Goal: Task Accomplishment & Management: Manage account settings

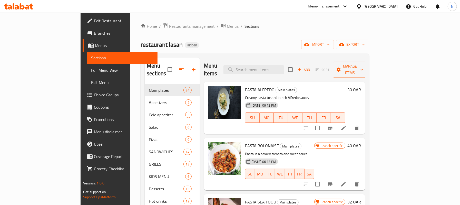
click at [392, 8] on div "Qatar" at bounding box center [381, 7] width 34 height 6
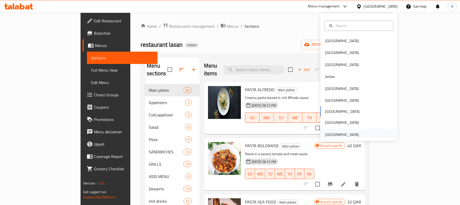
click at [336, 136] on div "[GEOGRAPHIC_DATA]" at bounding box center [342, 135] width 34 height 6
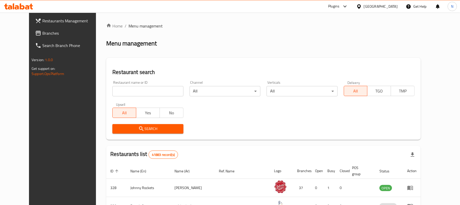
click at [42, 33] on span "Branches" at bounding box center [71, 33] width 59 height 6
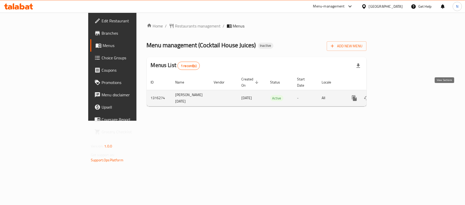
click at [394, 96] on icon "enhanced table" at bounding box center [391, 98] width 5 height 5
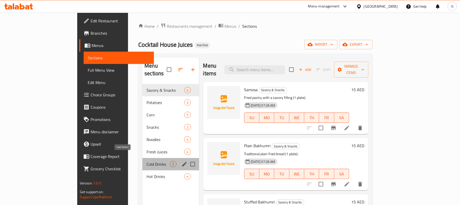
click at [146, 161] on span "Cold Drinks" at bounding box center [157, 164] width 23 height 6
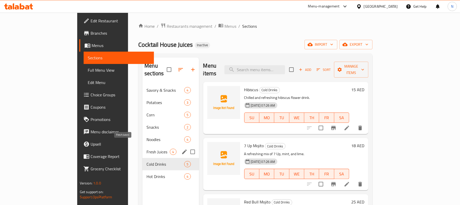
click at [146, 148] on span "Fresh Juices" at bounding box center [157, 151] width 23 height 6
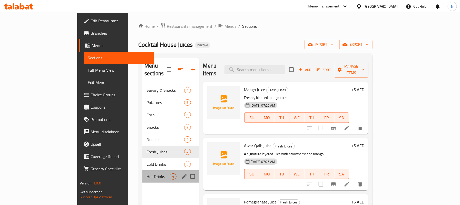
click at [142, 170] on div "Hot Drinks 4" at bounding box center [170, 176] width 56 height 12
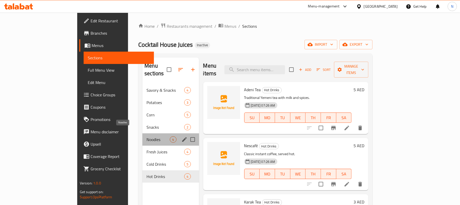
click at [146, 136] on span "Noodles" at bounding box center [157, 139] width 23 height 6
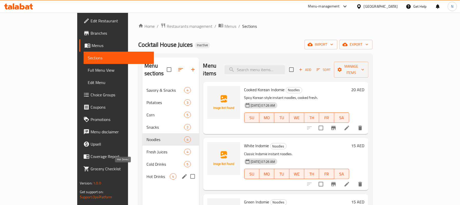
click at [146, 173] on span "Hot Drinks" at bounding box center [157, 176] width 23 height 6
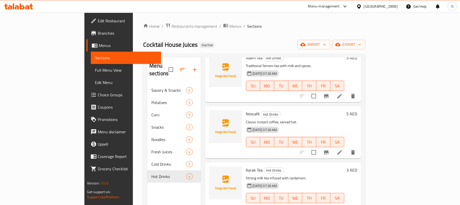
scroll to position [32, 0]
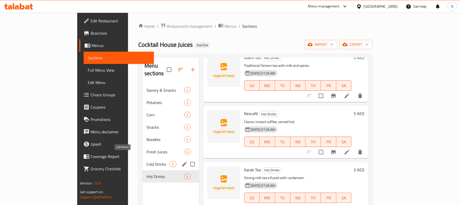
click at [146, 161] on span "Cold Drinks" at bounding box center [157, 164] width 23 height 6
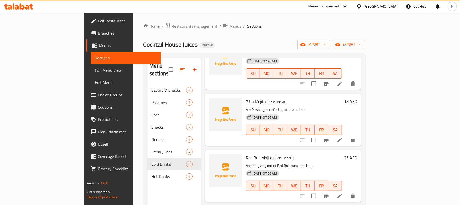
scroll to position [88, 0]
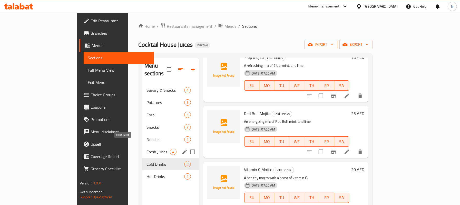
click at [146, 148] on span "Fresh Juices" at bounding box center [157, 151] width 23 height 6
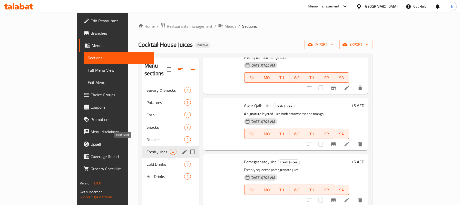
scroll to position [32, 0]
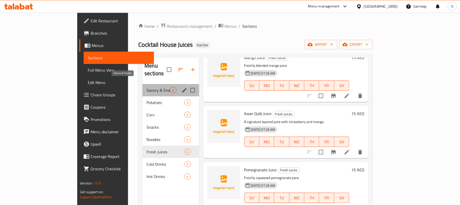
click at [146, 87] on span "Savory & Snacks" at bounding box center [157, 90] width 23 height 6
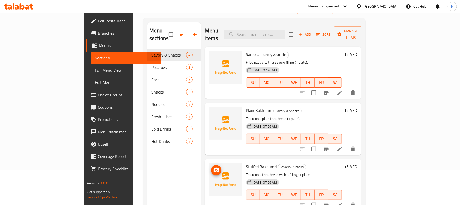
scroll to position [4, 0]
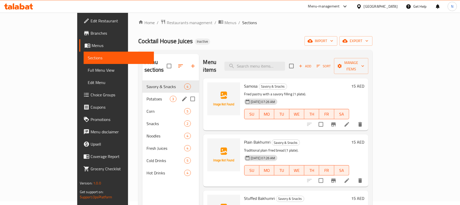
click at [142, 94] on div "Potatoes 3" at bounding box center [170, 99] width 56 height 12
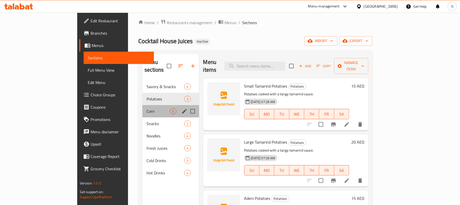
click at [142, 107] on div "Corn 5" at bounding box center [170, 111] width 56 height 12
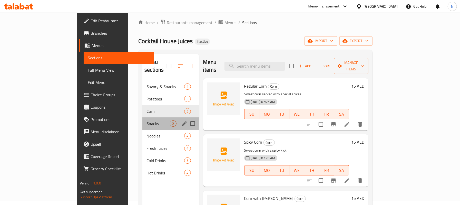
click at [142, 117] on div "Snacks 2" at bounding box center [170, 123] width 56 height 12
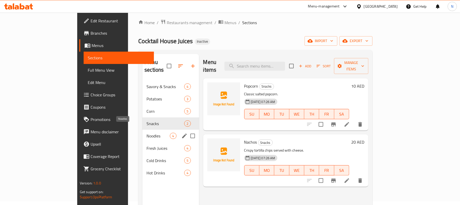
click at [146, 133] on span "Noodles" at bounding box center [157, 136] width 23 height 6
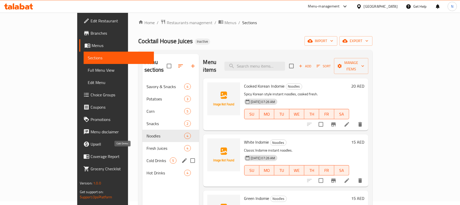
click at [146, 157] on span "Cold Drinks" at bounding box center [157, 160] width 23 height 6
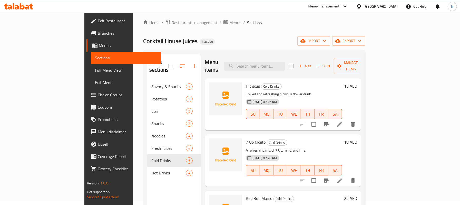
click at [220, 38] on div "Cocktail House Juices Inactive import export" at bounding box center [254, 40] width 222 height 9
click at [172, 21] on span "Restaurants management" at bounding box center [195, 22] width 46 height 6
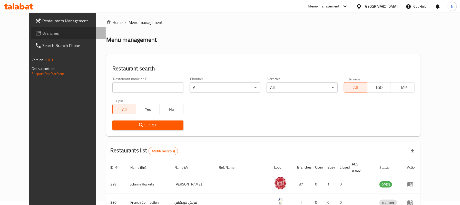
click at [47, 32] on span "Branches" at bounding box center [71, 33] width 59 height 6
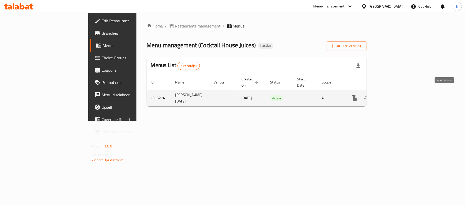
click at [394, 95] on icon "enhanced table" at bounding box center [391, 98] width 6 height 6
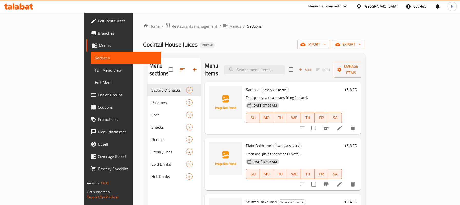
click at [283, 72] on div "Menu items Add Sort Manage items" at bounding box center [283, 69] width 156 height 24
click at [282, 70] on input "search" at bounding box center [254, 69] width 61 height 9
paste input "Bint Al Sahn"
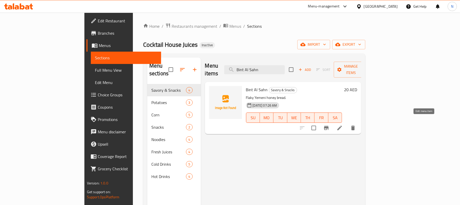
type input "Bint Al Sahn"
click at [342, 125] on icon at bounding box center [339, 127] width 5 height 5
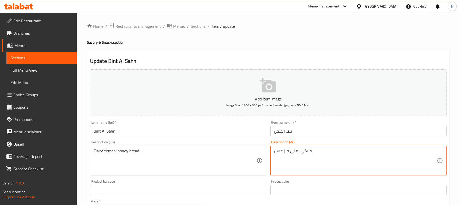
click at [296, 152] on textarea "فلاكي يمني خبز عسل." at bounding box center [355, 160] width 163 height 24
click at [301, 151] on textarea "فلاكي خبز عسل." at bounding box center [355, 160] width 163 height 24
paste textarea "يمني"
click at [306, 149] on textarea "فلاكي خبز عسل يمني ." at bounding box center [355, 160] width 163 height 24
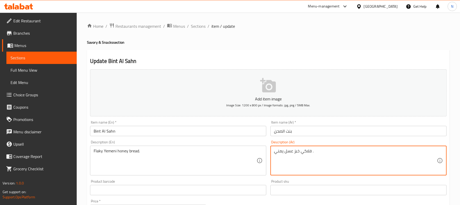
click at [306, 149] on textarea "فلاكي خبز عسل يمني ." at bounding box center [355, 160] width 163 height 24
click at [300, 152] on textarea "خبز عسل يمني ." at bounding box center [355, 160] width 163 height 24
paste textarea "فلاكي"
type textarea "خبز عسل يمني فلاكي ."
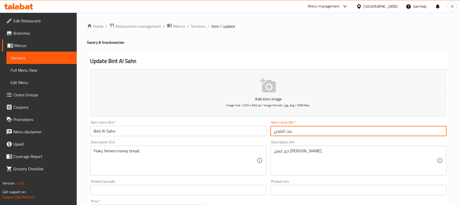
click at [306, 135] on input "بنت الصحن" at bounding box center [358, 131] width 176 height 10
click at [200, 25] on span "Sections" at bounding box center [198, 26] width 15 height 6
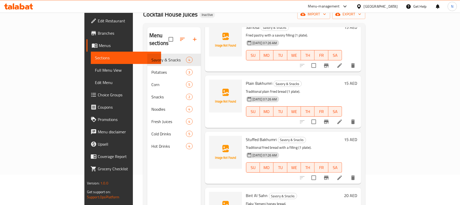
scroll to position [72, 0]
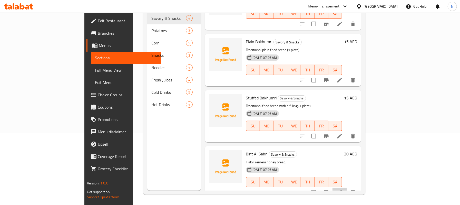
click at [347, 187] on li at bounding box center [339, 191] width 14 height 9
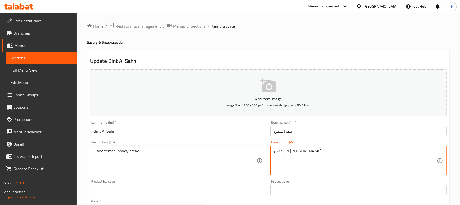
click at [292, 149] on textarea "خبز عسل يمني فلاكي ." at bounding box center [355, 160] width 163 height 24
paste textarea "يمني هش بالعسل"
type textarea "خبز يمني هش بالعسل."
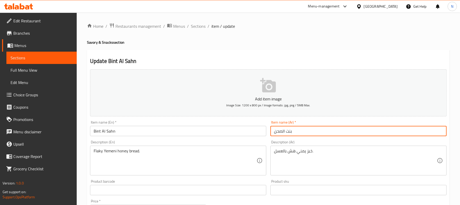
click at [296, 133] on input "بنت الصحن" at bounding box center [358, 131] width 176 height 10
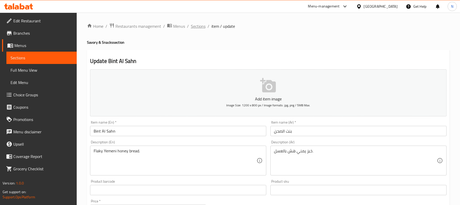
click at [192, 24] on span "Sections" at bounding box center [198, 26] width 15 height 6
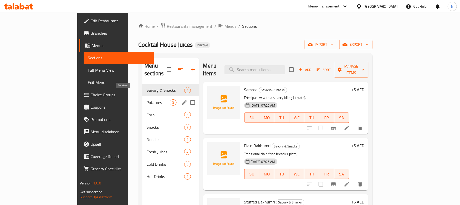
click at [146, 99] on span "Potatoes" at bounding box center [157, 102] width 23 height 6
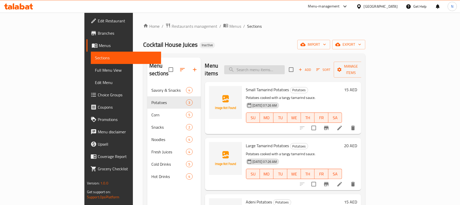
click at [282, 65] on input "search" at bounding box center [254, 69] width 61 height 9
paste input "Corn with Takis"
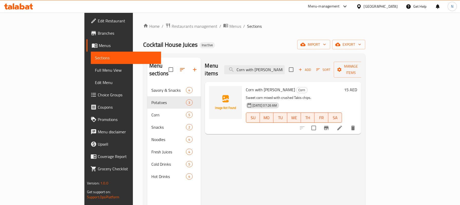
type input "Corn with Takis"
click at [343, 125] on icon at bounding box center [339, 128] width 6 height 6
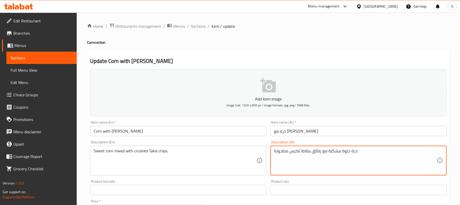
drag, startPoint x: 302, startPoint y: 151, endPoint x: 321, endPoint y: 151, distance: 19.8
type textarea "ذرة حلوة مشكلة مع شيبس تاكيس مطحونة."
click at [311, 134] on input "ذره مع تاكيس" at bounding box center [358, 131] width 176 height 10
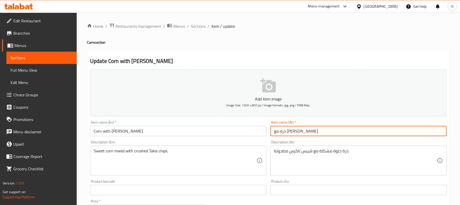
click at [198, 28] on span "Sections" at bounding box center [198, 26] width 15 height 6
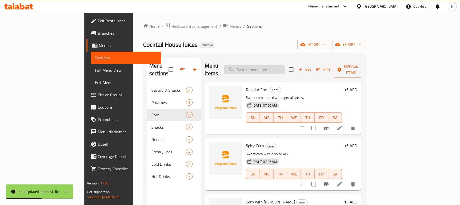
click at [271, 65] on input "search" at bounding box center [254, 69] width 61 height 9
paste input "Nachos"
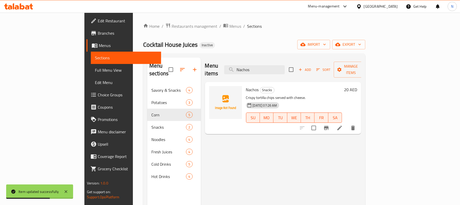
type input "Nachos"
click at [342, 125] on icon at bounding box center [339, 127] width 5 height 5
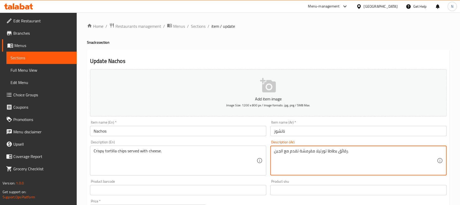
drag, startPoint x: 327, startPoint y: 154, endPoint x: 346, endPoint y: 155, distance: 19.5
type textarea "شيبس تورتيلا مقرمشة تقدم مع الجبن."
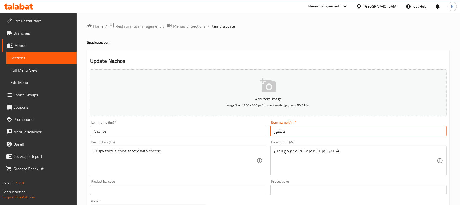
click at [308, 132] on input "ناتشوز" at bounding box center [358, 131] width 176 height 10
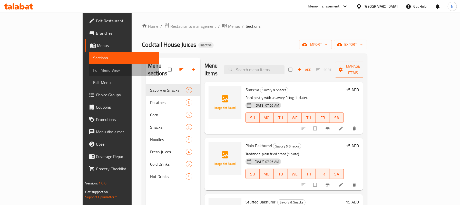
click at [93, 68] on span "Full Menu View" at bounding box center [124, 70] width 62 height 6
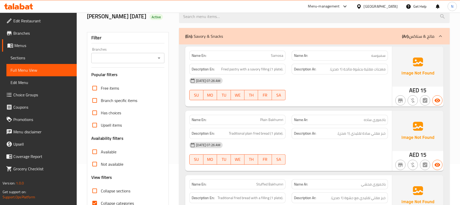
scroll to position [103, 0]
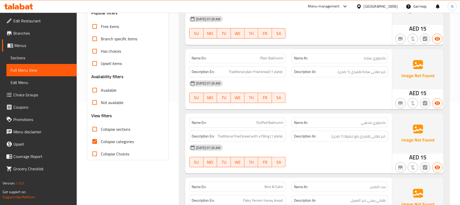
click at [115, 133] on label "Collapse sections" at bounding box center [109, 129] width 42 height 12
click at [101, 133] on input "Collapse sections" at bounding box center [94, 129] width 12 height 12
checkbox input "true"
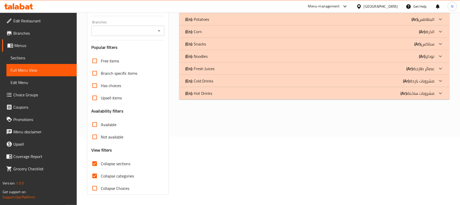
scroll to position [69, 0]
click at [111, 177] on span "Collapse categories" at bounding box center [117, 176] width 33 height 6
click at [101, 177] on input "Collapse categories" at bounding box center [94, 176] width 12 height 12
checkbox input "false"
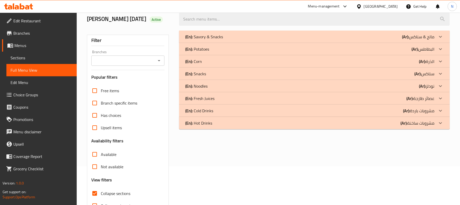
scroll to position [0, 0]
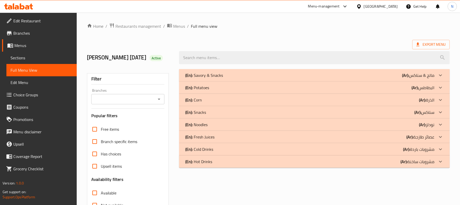
click at [250, 72] on div "(En): Savory & Snacks (Ar): مالح & سناكس" at bounding box center [314, 75] width 271 height 12
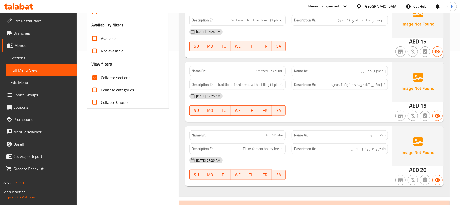
scroll to position [171, 0]
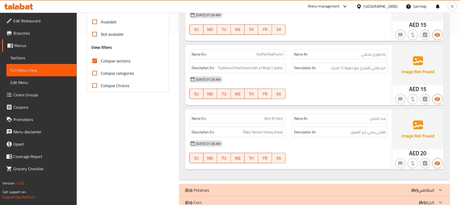
click at [269, 121] on span "Bint Al Sahn" at bounding box center [273, 118] width 19 height 5
copy span "Bint Al Sahn"
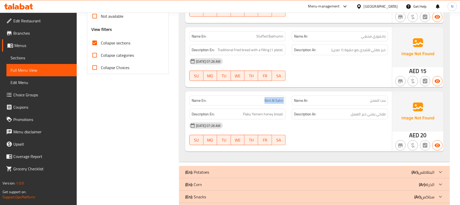
scroll to position [205, 0]
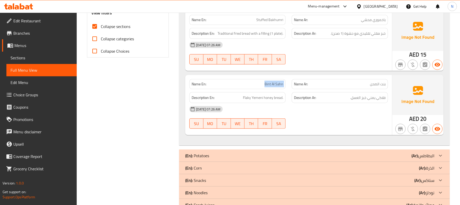
click at [257, 157] on div "(En): Potatoes (Ar): البطاطس" at bounding box center [309, 155] width 249 height 6
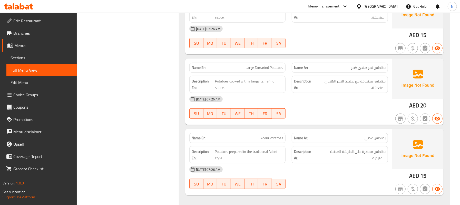
scroll to position [445, 0]
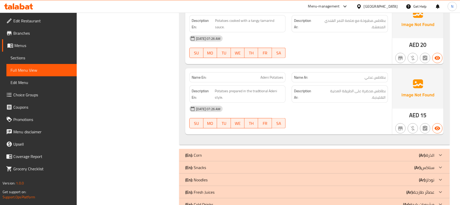
click at [252, 155] on div "(En): Corn (Ar): الذرة" at bounding box center [309, 155] width 249 height 6
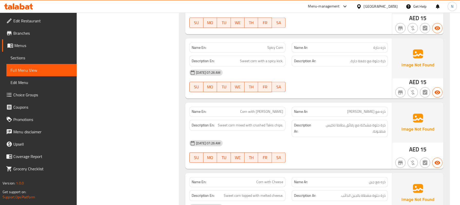
scroll to position [650, 0]
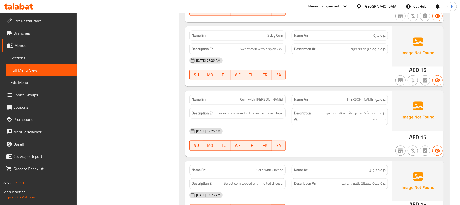
click at [272, 97] on div "Name En: Corn with Takis" at bounding box center [237, 100] width 96 height 10
click at [275, 99] on span "Corn with Takis" at bounding box center [261, 99] width 43 height 5
copy span "Corn with Takis"
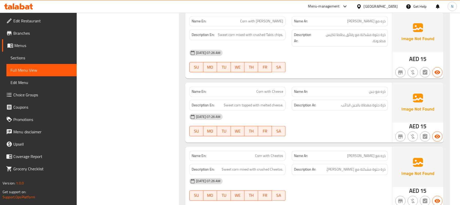
scroll to position [820, 0]
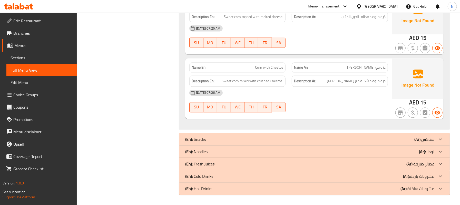
click at [272, 138] on div "(En): Snacks (Ar): سناكس" at bounding box center [309, 139] width 249 height 6
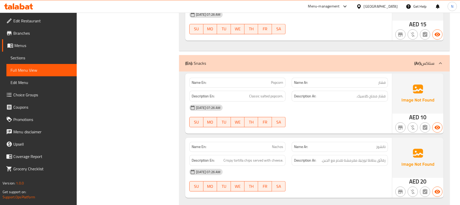
scroll to position [922, 0]
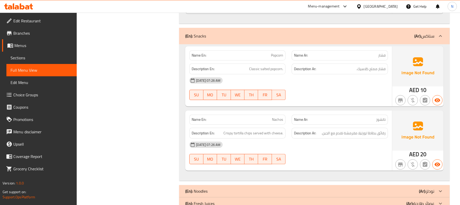
click at [276, 122] on span "Nachos" at bounding box center [277, 119] width 11 height 5
copy span "Nachos"
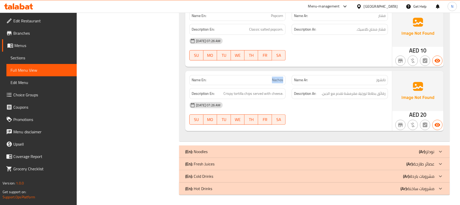
scroll to position [964, 0]
click at [293, 150] on div "(En): Noodles (Ar): نودلز" at bounding box center [309, 151] width 249 height 6
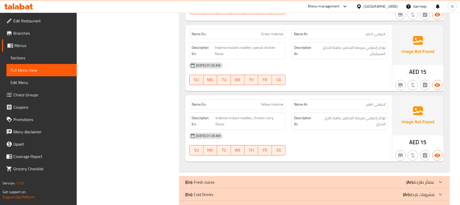
scroll to position [1257, 0]
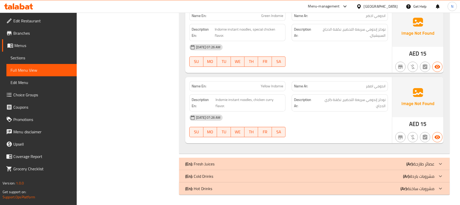
click at [226, 159] on div "(En): Fresh Juices (Ar): عصائر طازجة" at bounding box center [314, 163] width 271 height 12
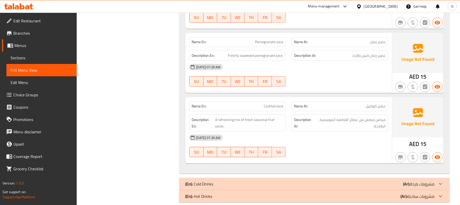
scroll to position [1543, 0]
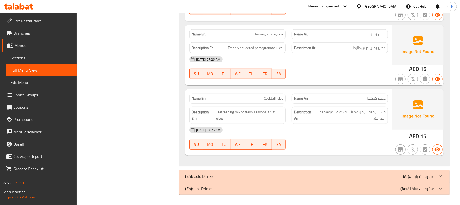
click at [212, 174] on p "(En): Cold Drinks" at bounding box center [199, 176] width 28 height 6
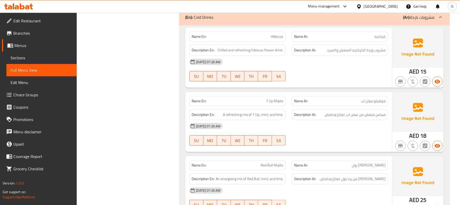
scroll to position [1714, 0]
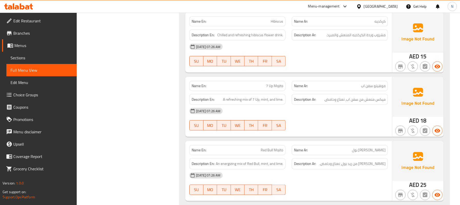
click at [276, 88] on span "7 Up Mojito" at bounding box center [274, 85] width 17 height 5
copy span "7 Up Mojito"
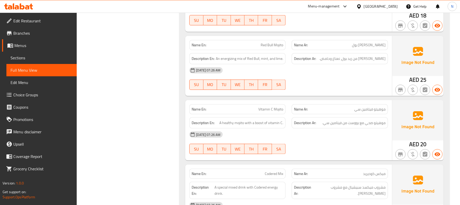
scroll to position [1888, 0]
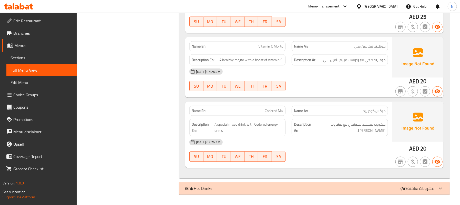
click at [256, 184] on div "(En): Hot Drinks (Ar): مشروبات ساخنة" at bounding box center [314, 188] width 271 height 12
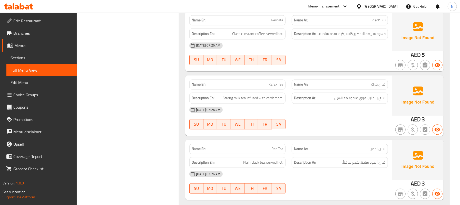
scroll to position [2157, 0]
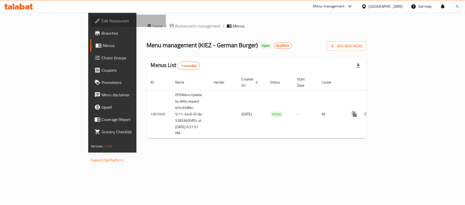
click at [102, 20] on span "Edit Restaurant" at bounding box center [132, 21] width 60 height 6
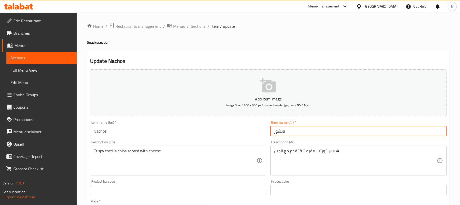
click at [194, 25] on span "Sections" at bounding box center [198, 26] width 15 height 6
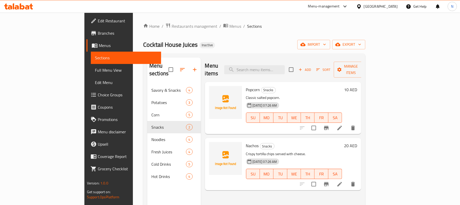
click at [287, 61] on div "Menu items Add Sort Manage items" at bounding box center [283, 69] width 156 height 24
click at [285, 66] on input "search" at bounding box center [254, 69] width 61 height 9
paste input "7 Up Mojito"
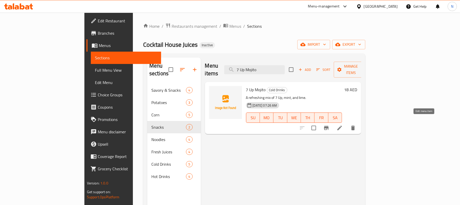
type input "7 Up Mojito"
click at [343, 125] on icon at bounding box center [339, 128] width 6 height 6
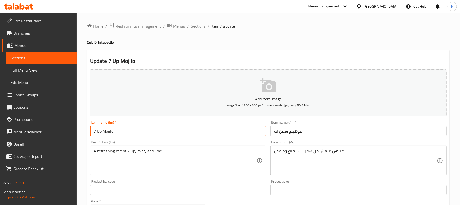
drag, startPoint x: 102, startPoint y: 129, endPoint x: 84, endPoint y: 128, distance: 17.5
click at [84, 128] on div "Home / Restaurants management / Menus / Sections / item / update Cold Drinks se…" at bounding box center [268, 188] width 383 height 350
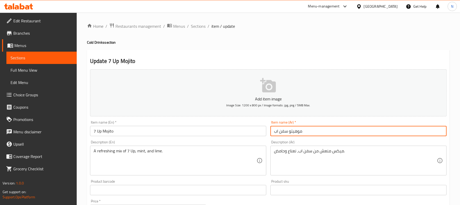
drag, startPoint x: 287, startPoint y: 135, endPoint x: 265, endPoint y: 138, distance: 22.7
click at [265, 138] on div "Add item image Image Size: 1200 x 800 px / Image formats: jpg, png / 5MB Max. I…" at bounding box center [268, 177] width 361 height 221
paste input "text"
type input "موهيتو سفن أب"
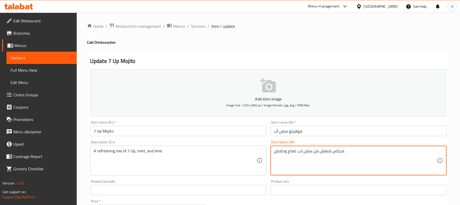
drag, startPoint x: 312, startPoint y: 152, endPoint x: 298, endPoint y: 150, distance: 14.0
paste textarea
type textarea "ميكس منعش من سفن أب، نعناع وحامض."
click at [317, 128] on input "موهيتو سفن أب" at bounding box center [358, 131] width 176 height 10
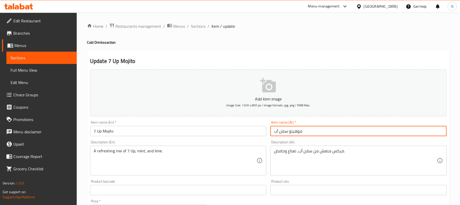
click at [198, 23] on span "Sections" at bounding box center [198, 26] width 15 height 6
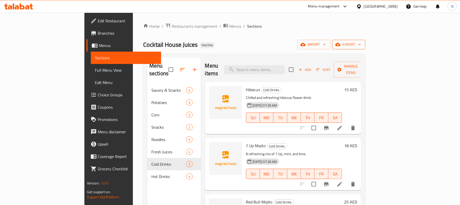
click at [361, 46] on span "export" at bounding box center [348, 44] width 25 height 6
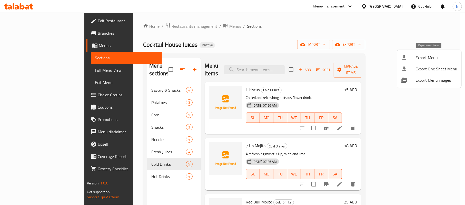
click at [417, 61] on li "Export Menu" at bounding box center [429, 57] width 64 height 11
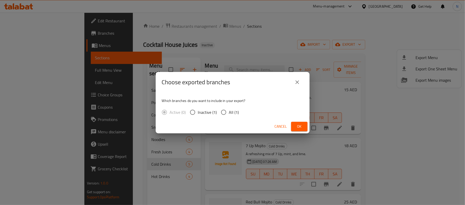
click at [235, 110] on span "All (1)" at bounding box center [234, 112] width 10 height 6
click at [229, 110] on input "All (1)" at bounding box center [223, 112] width 11 height 11
radio input "true"
click at [295, 121] on div "Cancel Ok" at bounding box center [233, 126] width 154 height 14
click at [298, 125] on span "Ok" at bounding box center [299, 126] width 8 height 6
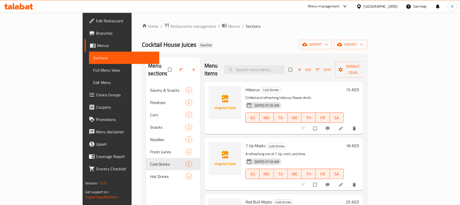
click at [342, 47] on icon "button" at bounding box center [339, 44] width 5 height 5
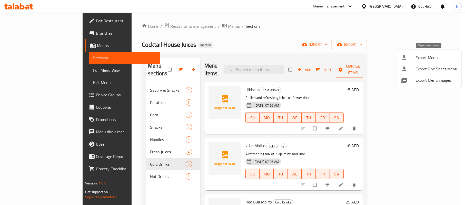
click at [420, 56] on span "Export Menu" at bounding box center [436, 57] width 42 height 6
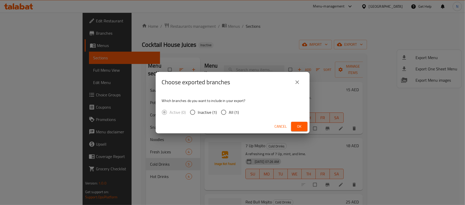
click at [229, 110] on span "All (1)" at bounding box center [234, 112] width 10 height 6
click at [229, 110] on input "All (1)" at bounding box center [223, 112] width 11 height 11
radio input "true"
click at [299, 124] on span "Ok" at bounding box center [299, 126] width 8 height 6
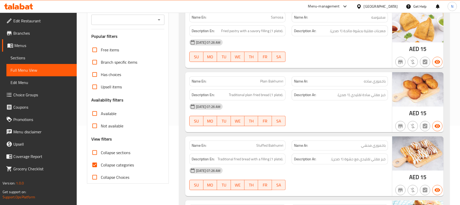
scroll to position [103, 0]
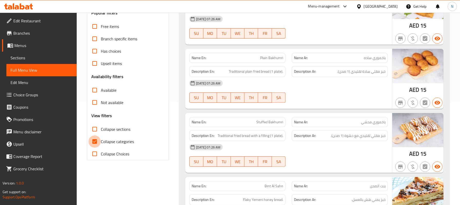
click at [99, 142] on input "Collapse categories" at bounding box center [94, 141] width 12 height 12
checkbox input "false"
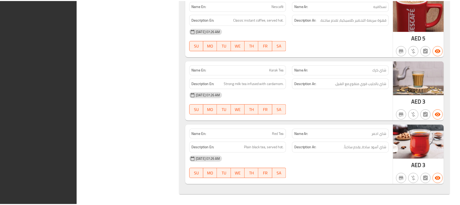
scroll to position [2151, 0]
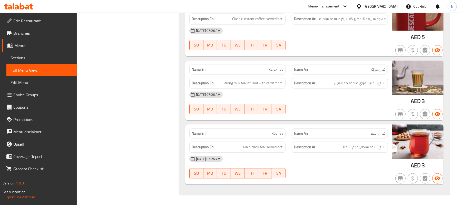
click at [376, 5] on div "[GEOGRAPHIC_DATA]" at bounding box center [381, 7] width 34 height 6
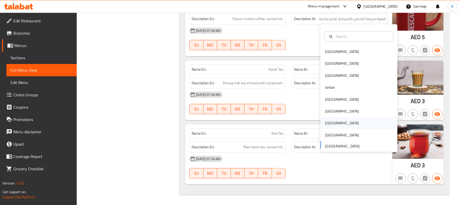
click at [330, 117] on div "Qatar" at bounding box center [342, 123] width 42 height 12
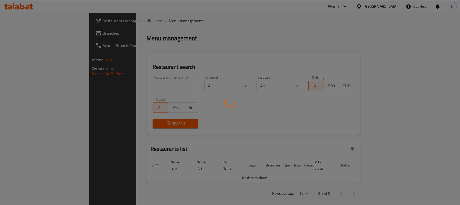
scroll to position [178, 0]
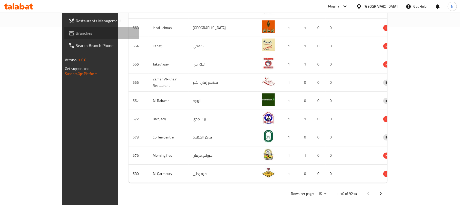
click at [76, 36] on span "Branches" at bounding box center [105, 33] width 59 height 6
